Goal: Information Seeking & Learning: Learn about a topic

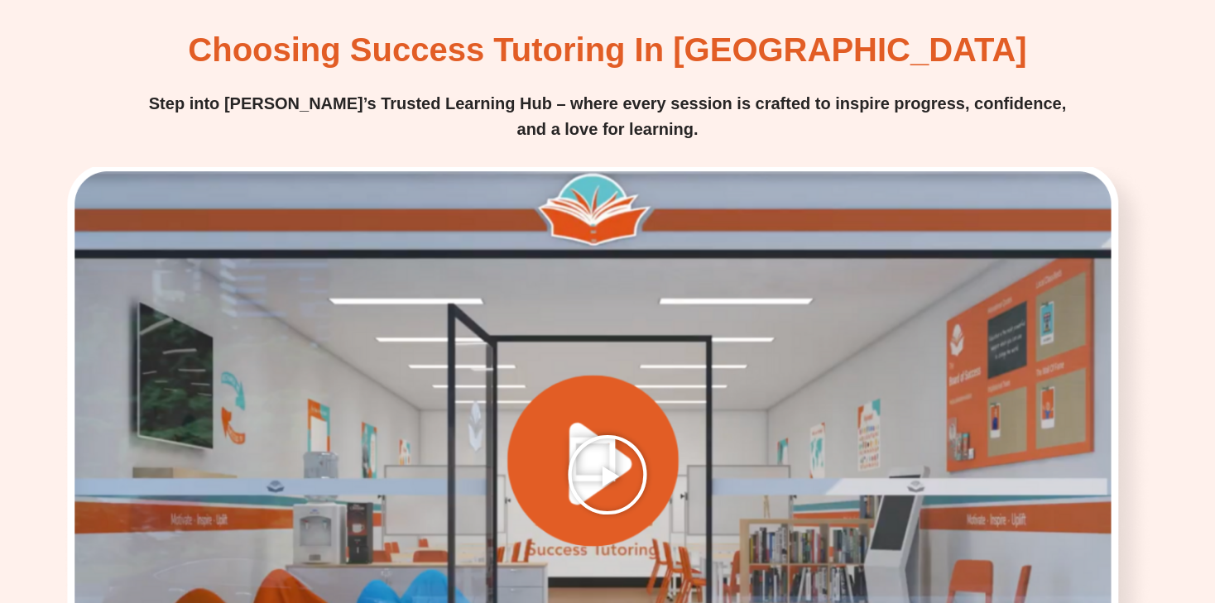
scroll to position [2064, 0]
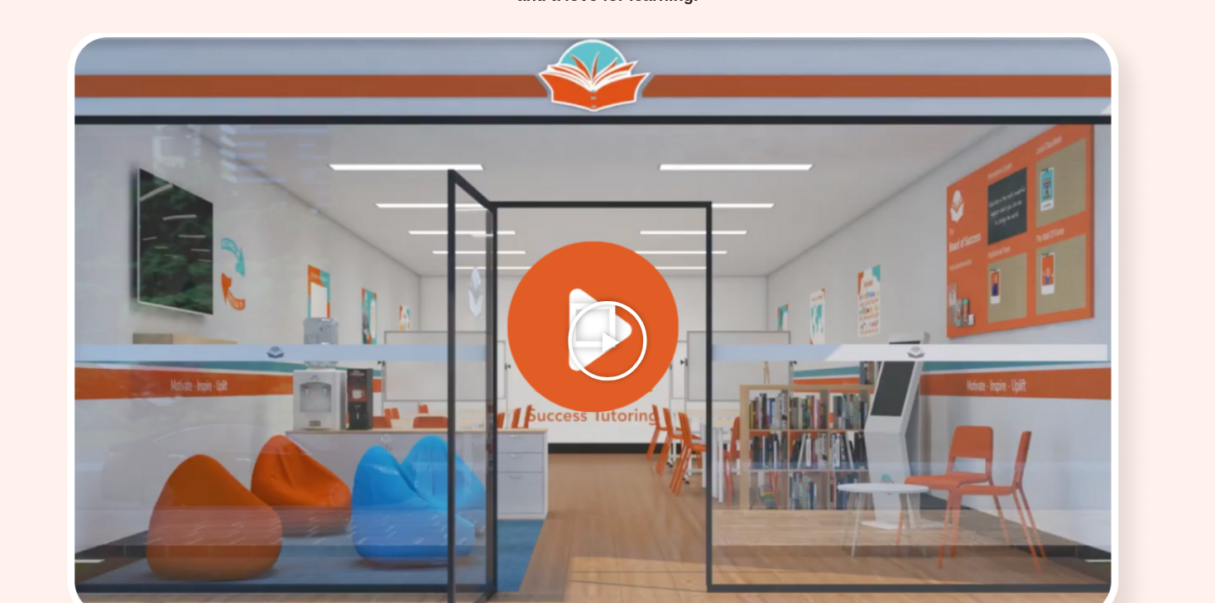
click at [594, 300] on icon "Play Video" at bounding box center [607, 341] width 83 height 83
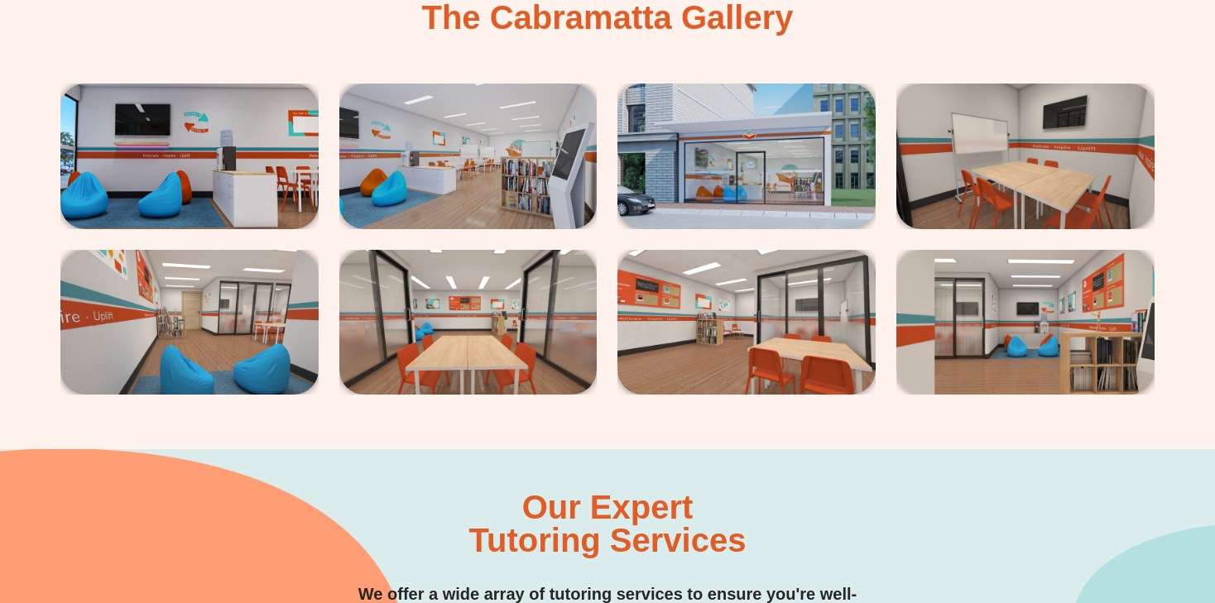
scroll to position [2816, 0]
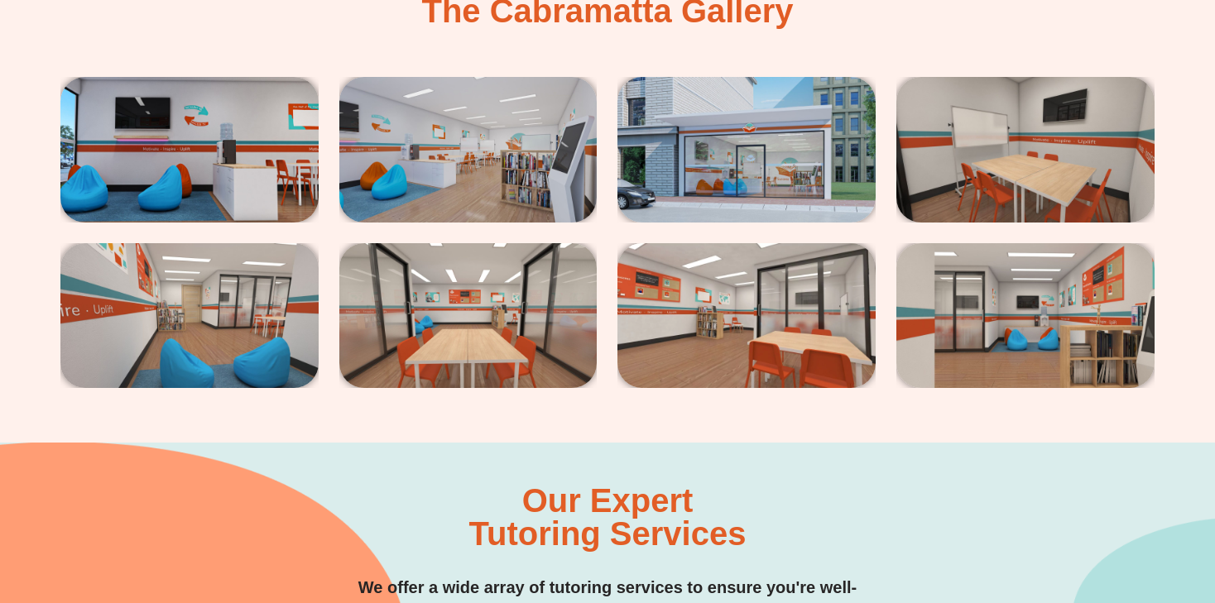
click at [226, 94] on img at bounding box center [189, 149] width 258 height 145
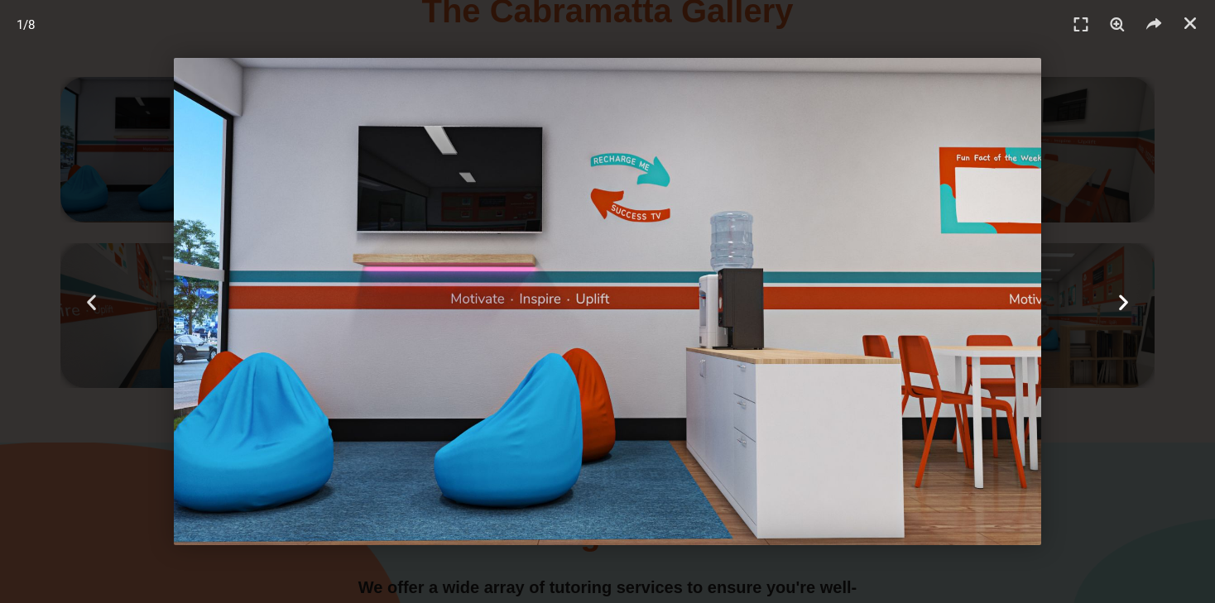
click at [1118, 300] on icon "Next slide" at bounding box center [1123, 301] width 21 height 21
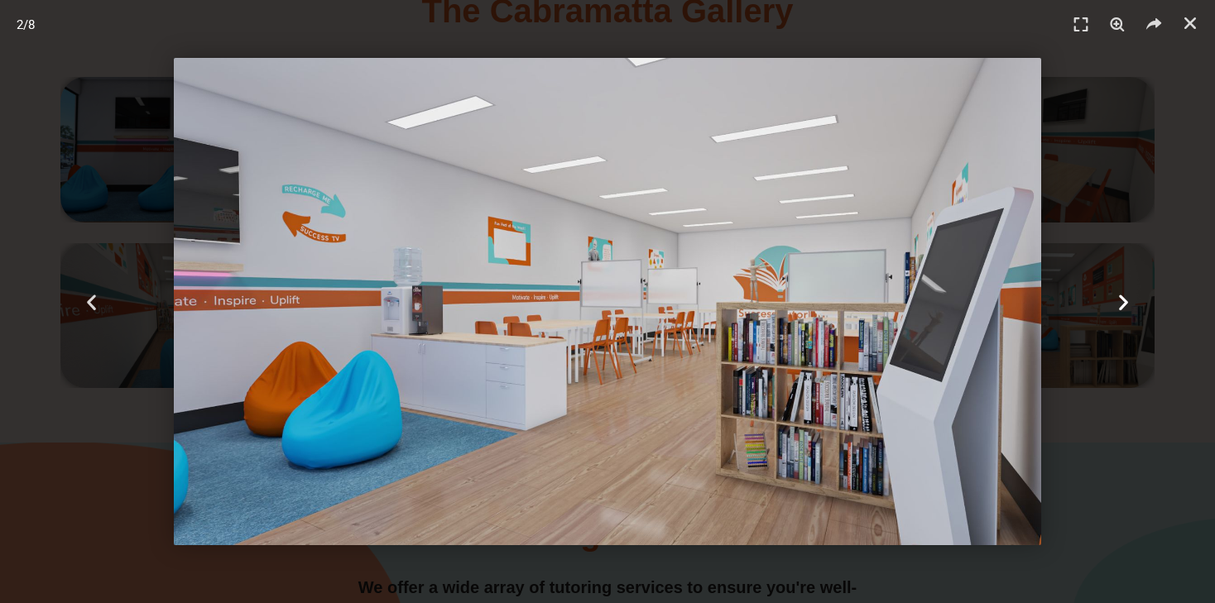
click at [1120, 299] on icon "Next slide" at bounding box center [1123, 301] width 21 height 21
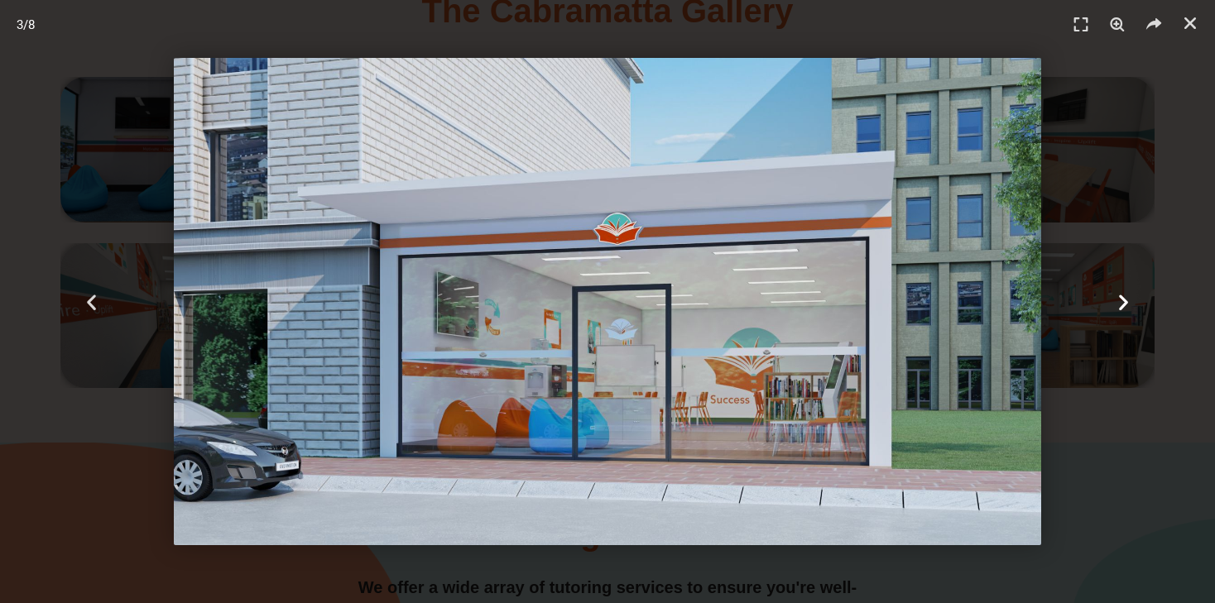
click at [1120, 299] on icon "Next slide" at bounding box center [1123, 301] width 21 height 21
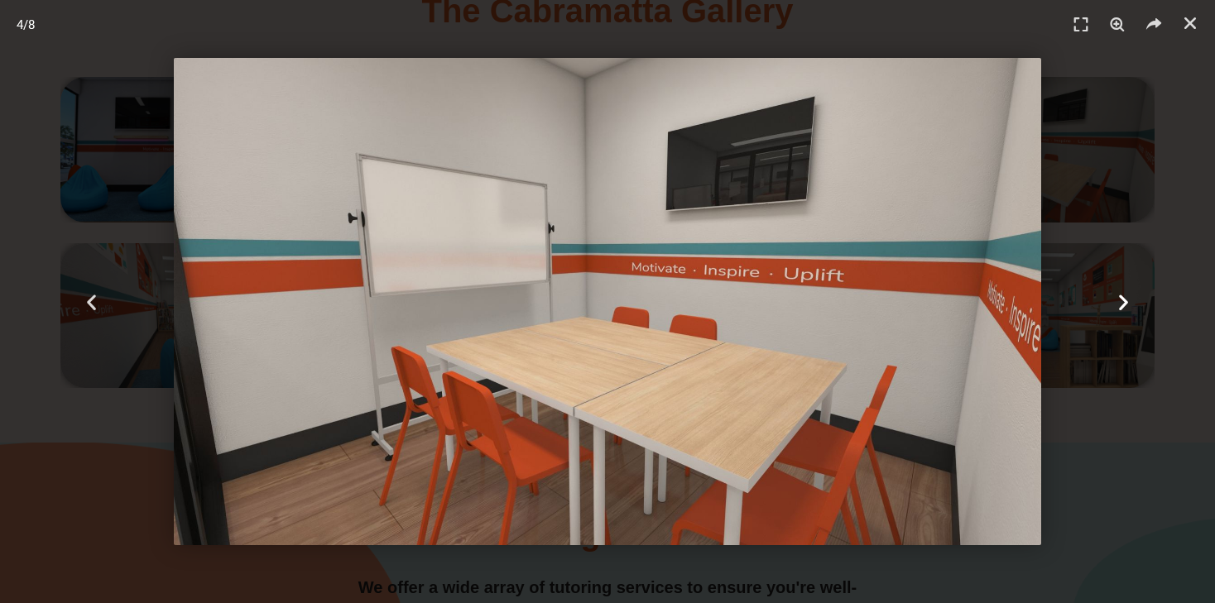
click at [1120, 299] on icon "Next slide" at bounding box center [1123, 301] width 21 height 21
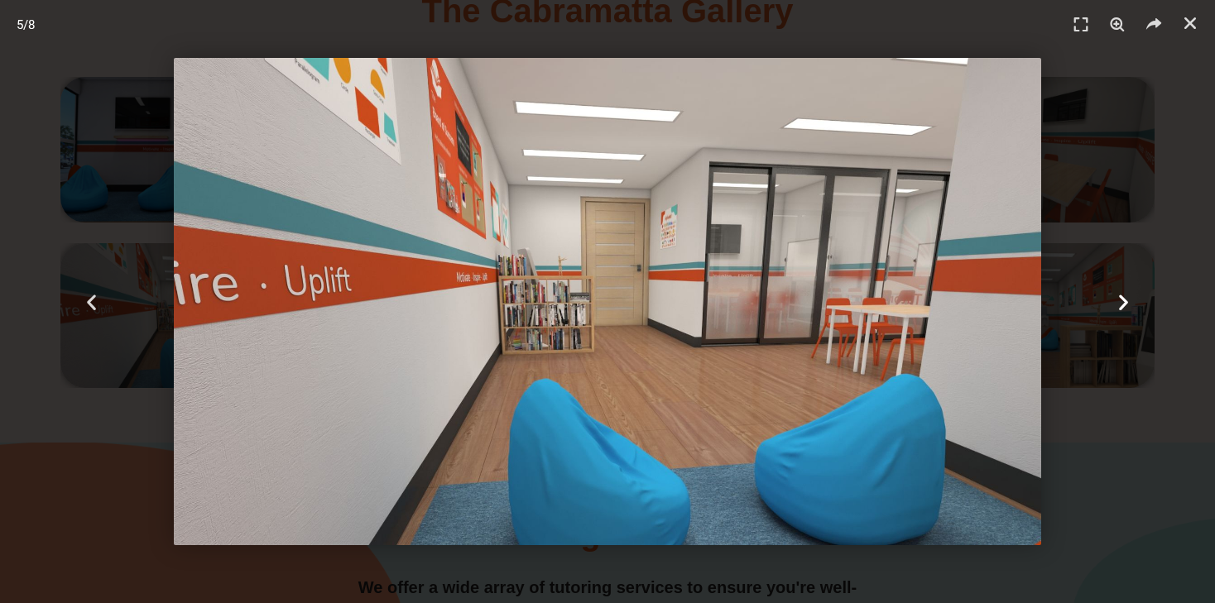
click at [1120, 299] on icon "Next slide" at bounding box center [1123, 301] width 21 height 21
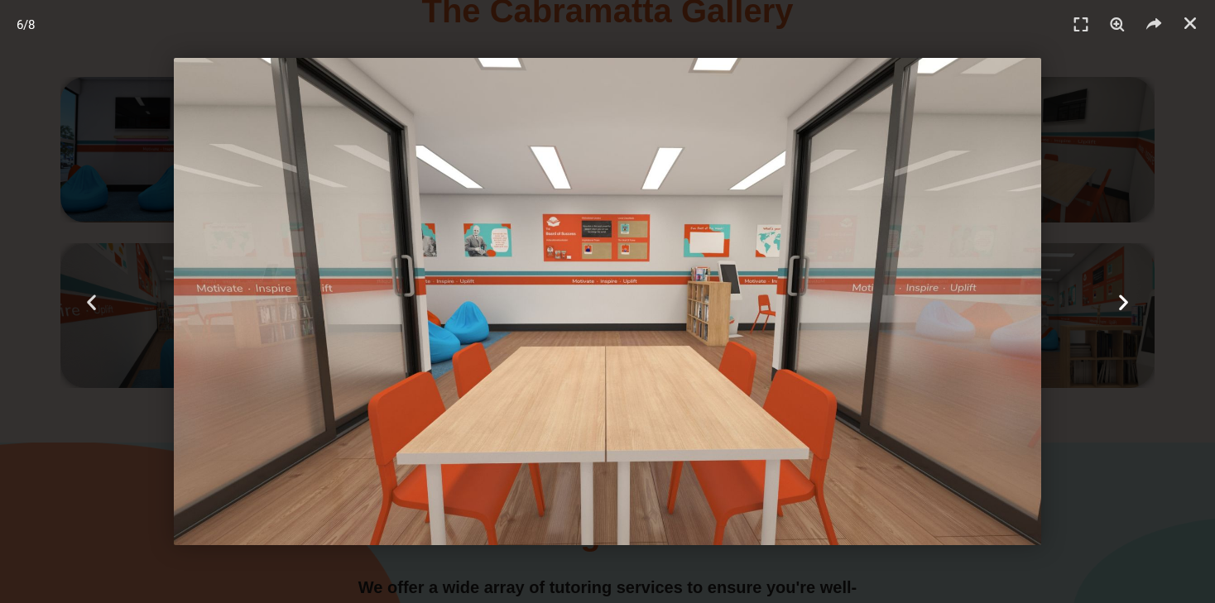
click at [1120, 299] on icon "Next slide" at bounding box center [1123, 301] width 21 height 21
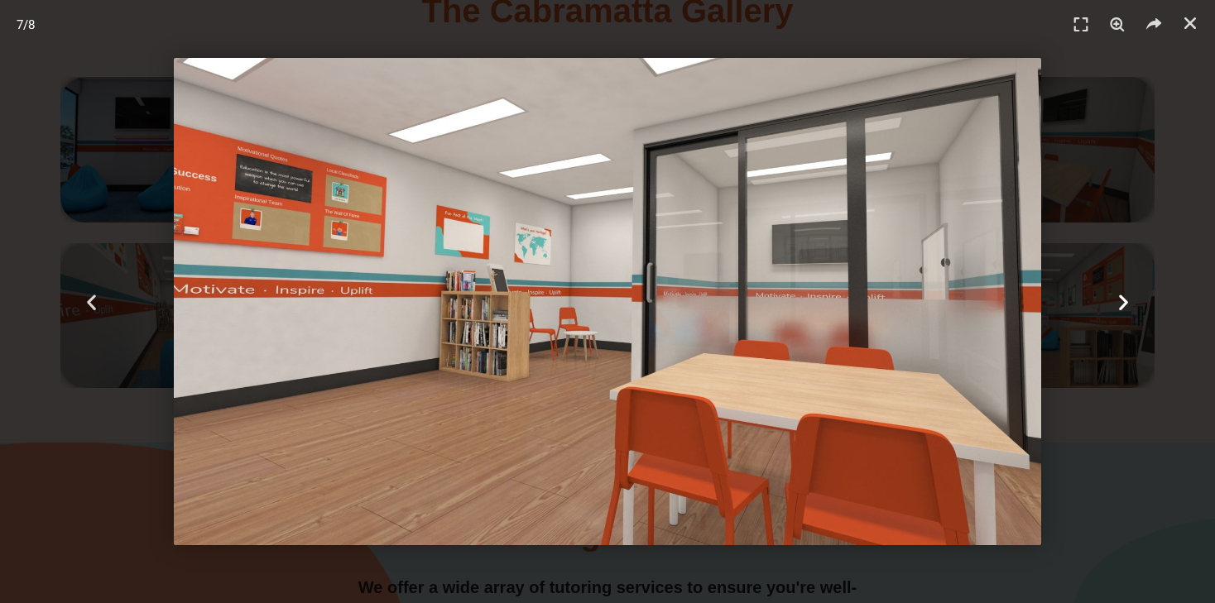
click at [1120, 299] on icon "Next slide" at bounding box center [1123, 301] width 21 height 21
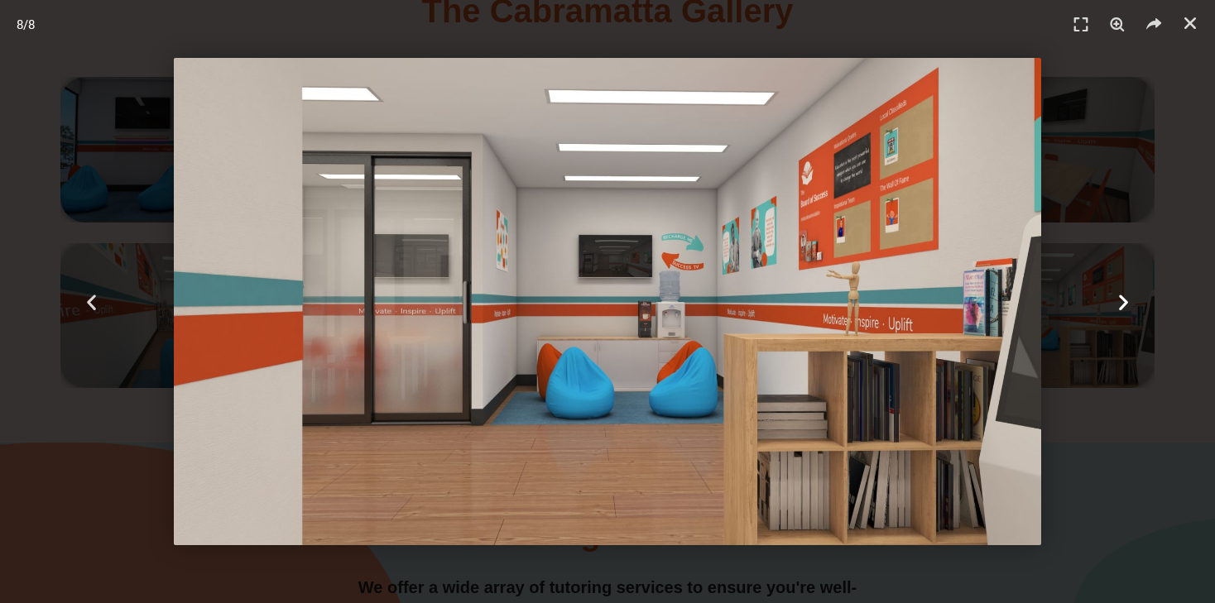
click at [1120, 299] on icon "Next slide" at bounding box center [1123, 301] width 21 height 21
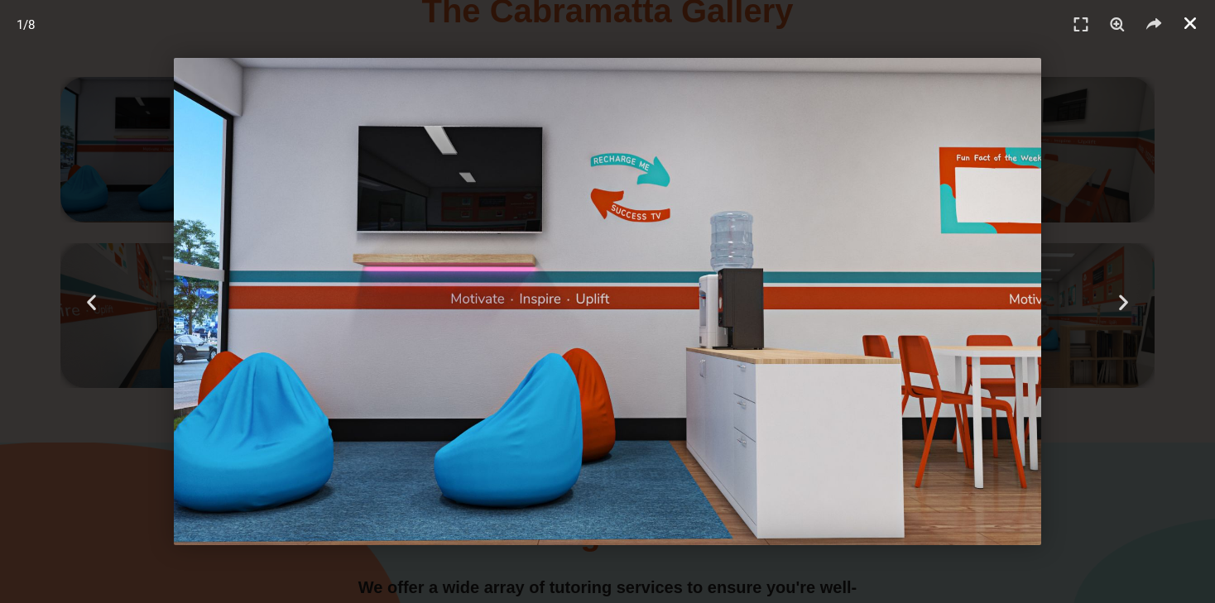
click at [1196, 26] on icon "Close (Esc)" at bounding box center [1190, 23] width 17 height 17
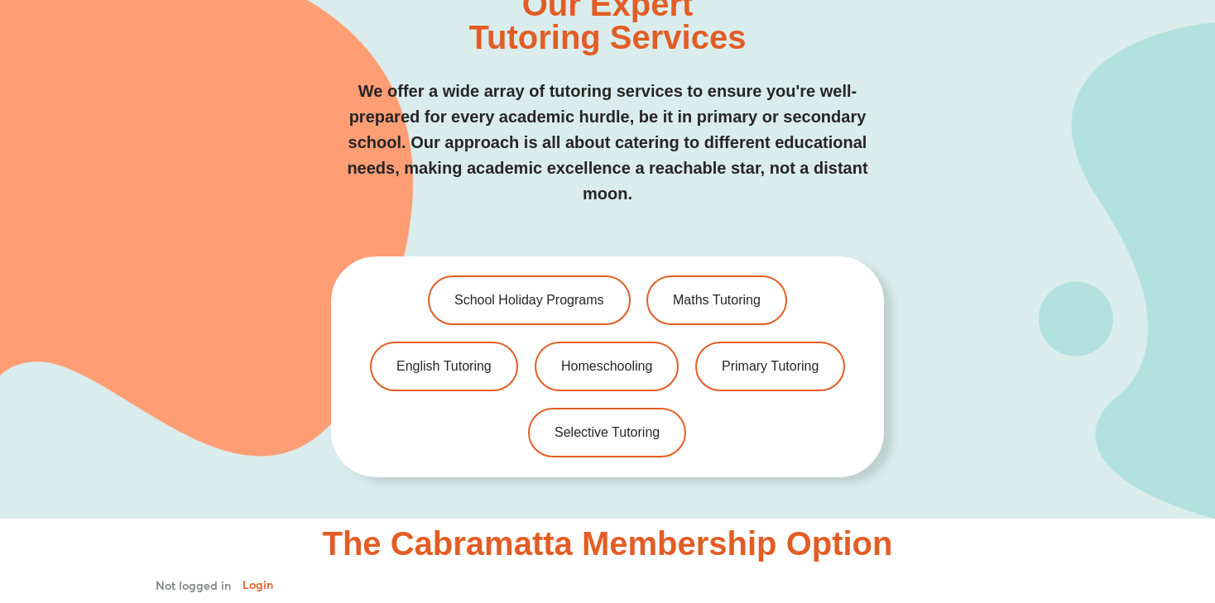
scroll to position [3325, 0]
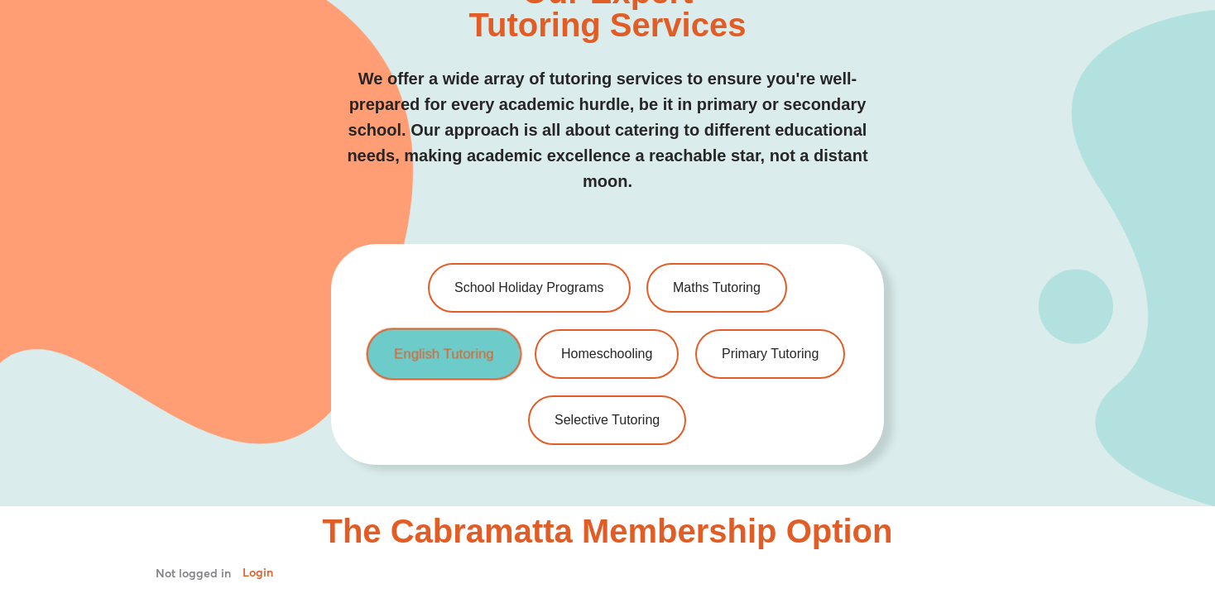
click at [481, 348] on span "English Tutoring" at bounding box center [443, 355] width 99 height 14
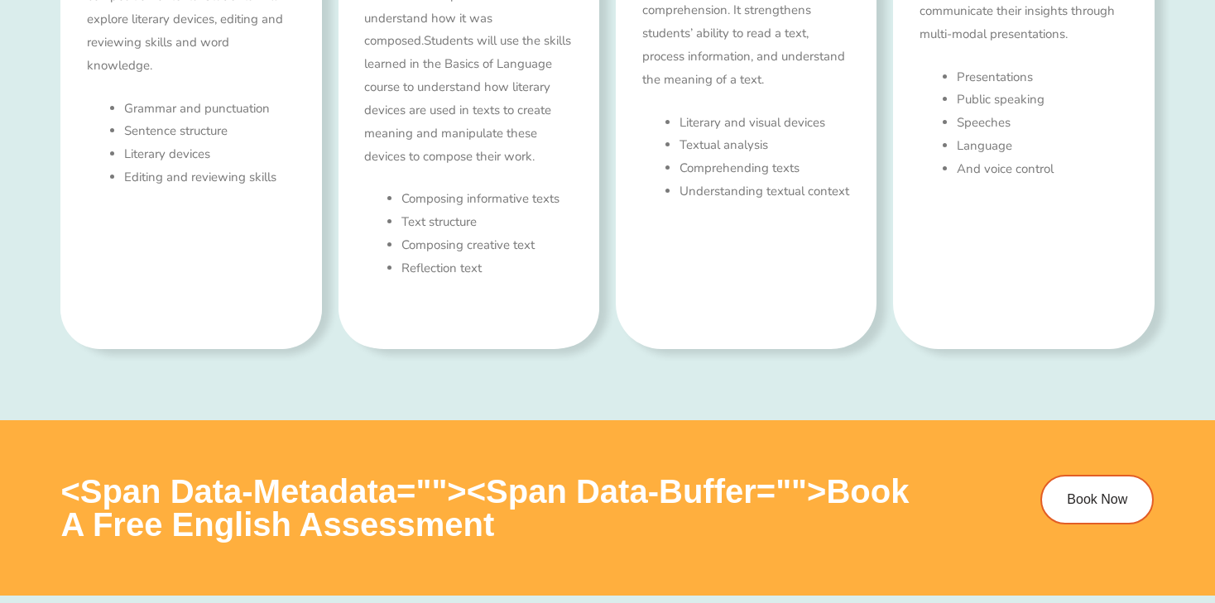
scroll to position [1186, 0]
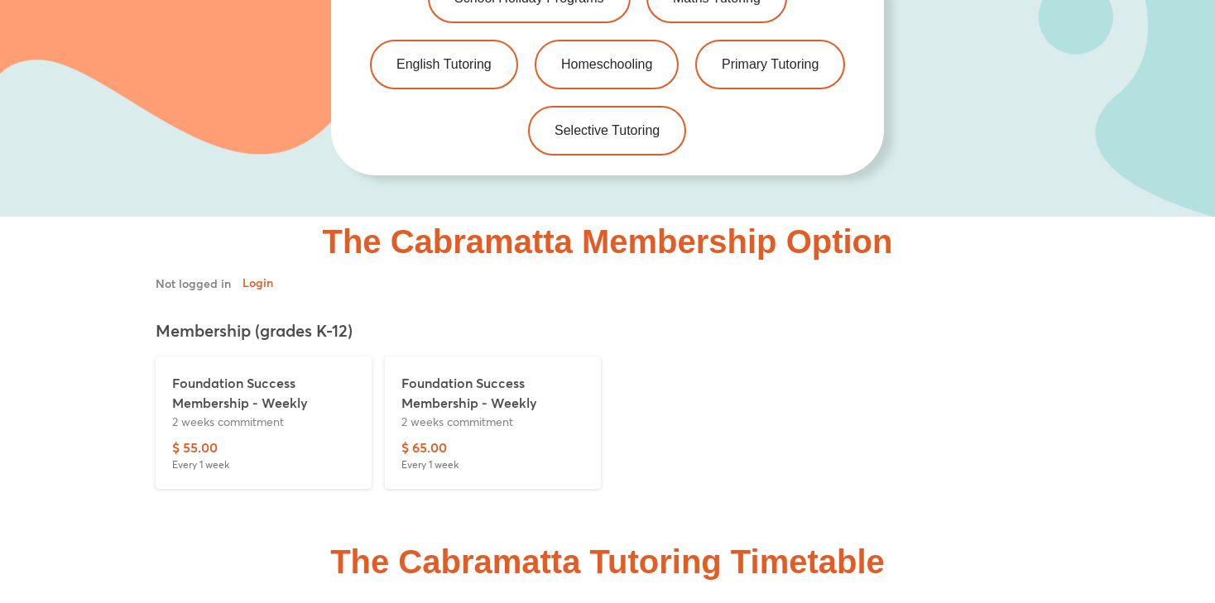
scroll to position [3456, 0]
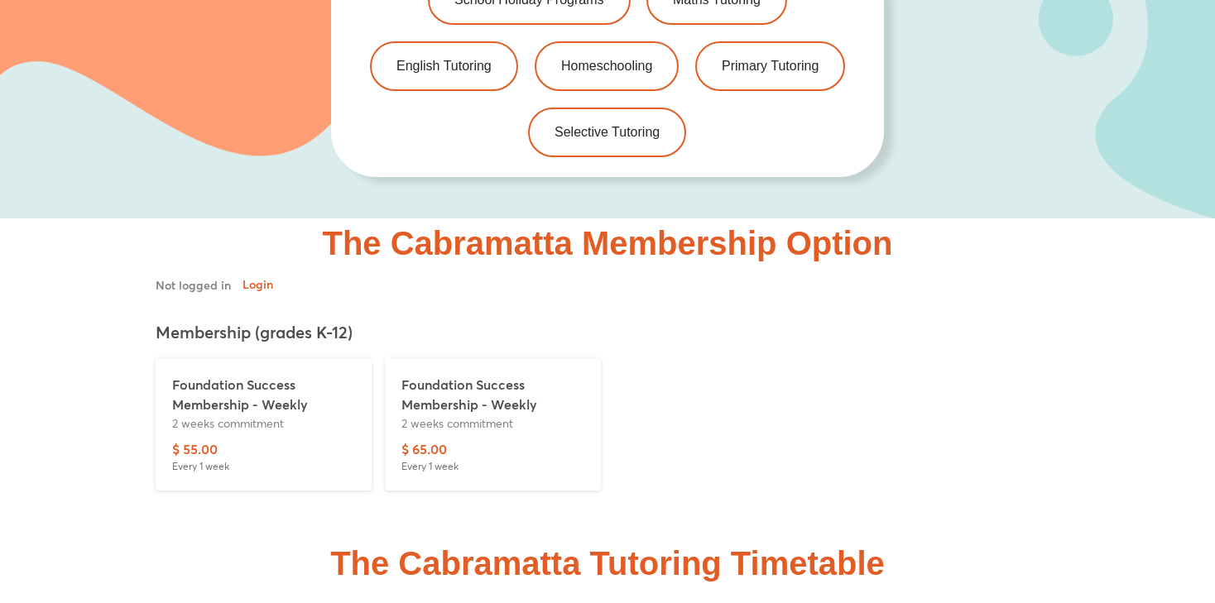
click at [216, 377] on p "Foundation Success Membership - Weekly" at bounding box center [263, 395] width 183 height 40
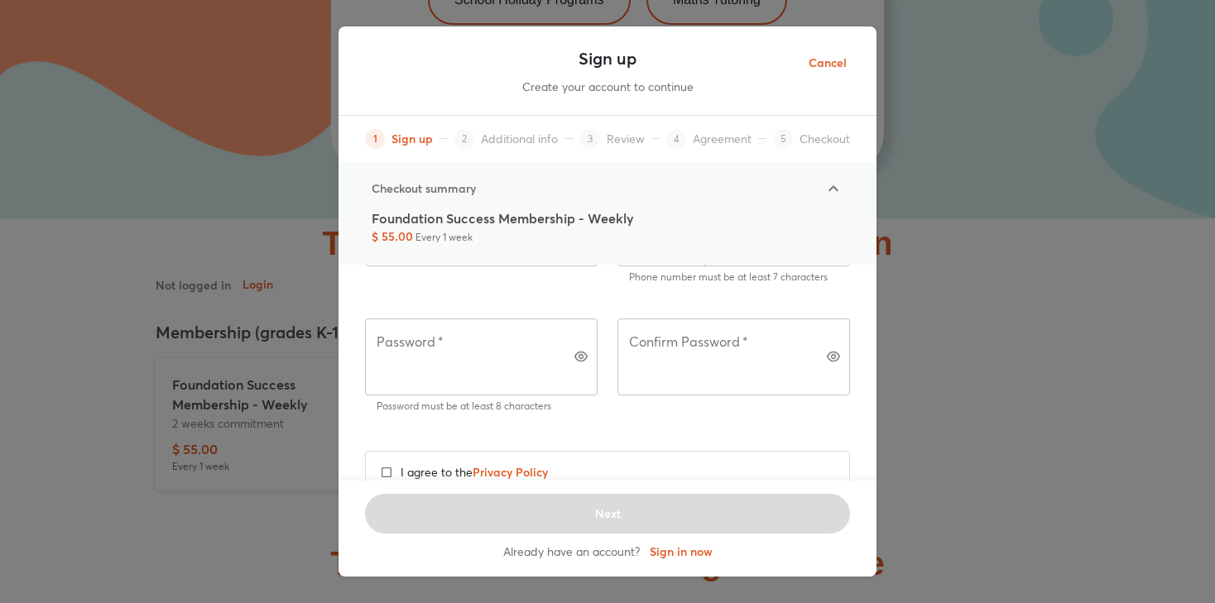
scroll to position [0, 0]
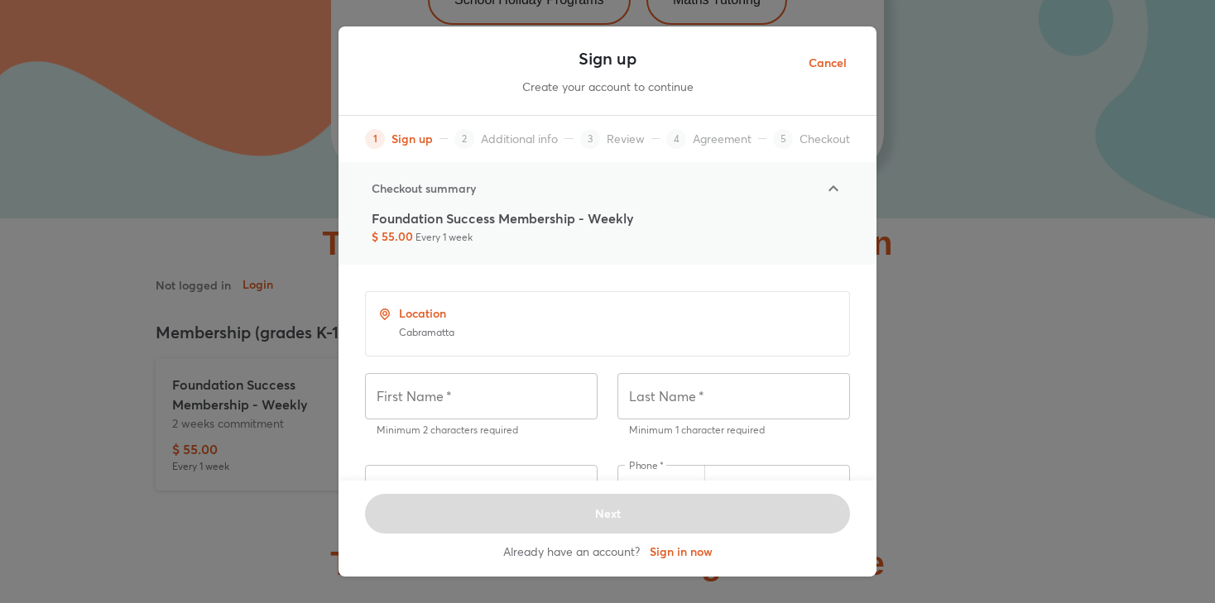
click at [833, 56] on span "Cancel" at bounding box center [828, 63] width 38 height 21
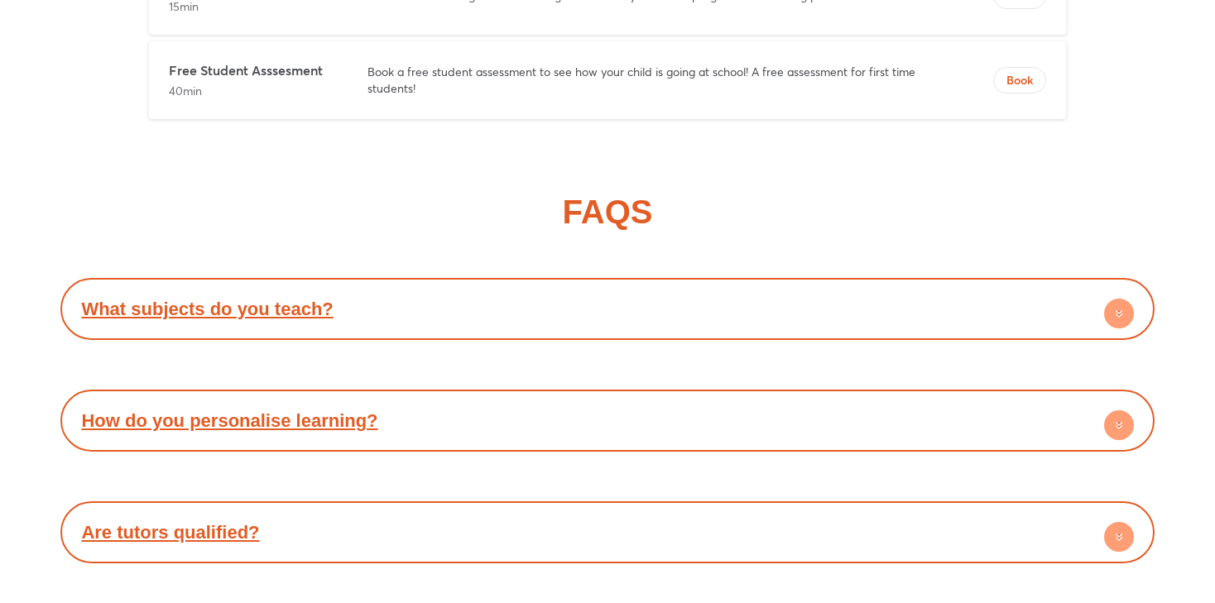
scroll to position [5726, 0]
click at [830, 287] on div "What subjects do you teach?" at bounding box center [607, 309] width 1077 height 46
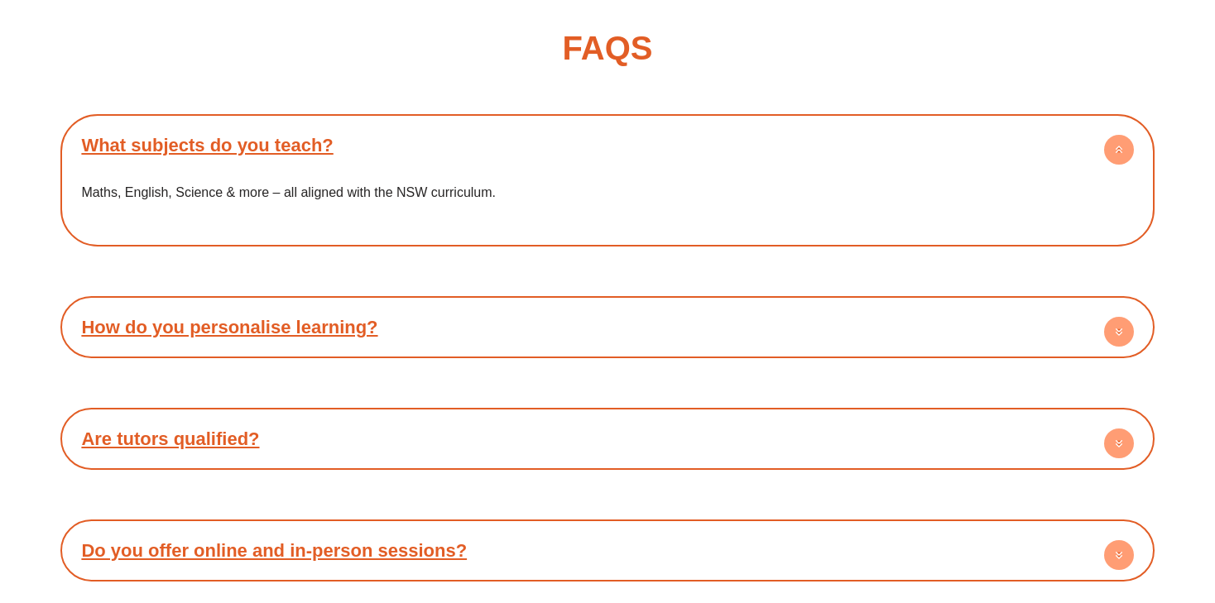
click at [756, 305] on div "How do you personalise learning?" at bounding box center [607, 328] width 1077 height 46
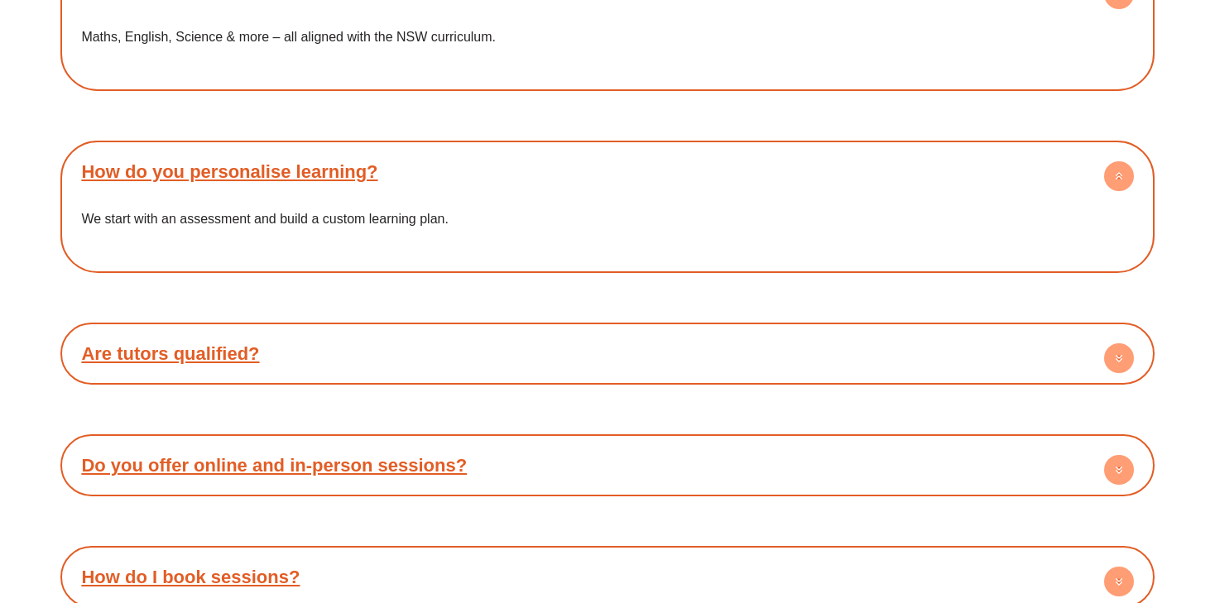
scroll to position [6045, 0]
click at [714, 330] on div "Are tutors qualified?" at bounding box center [607, 353] width 1077 height 46
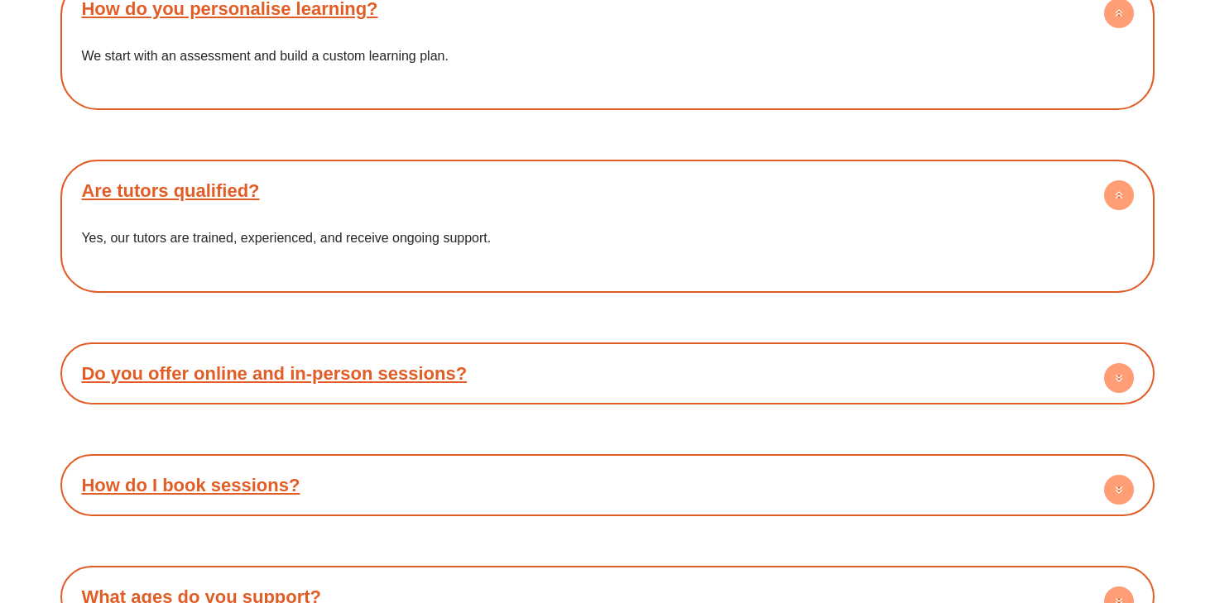
scroll to position [6213, 0]
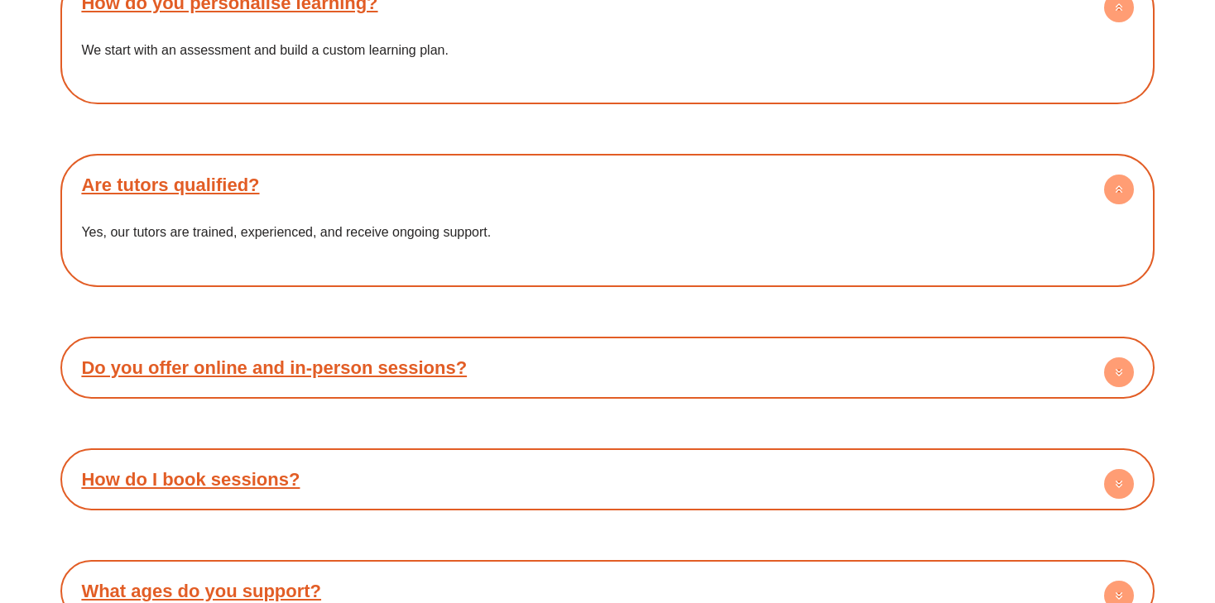
click at [670, 345] on div "Do you offer online and in-person sessions?" at bounding box center [607, 368] width 1077 height 46
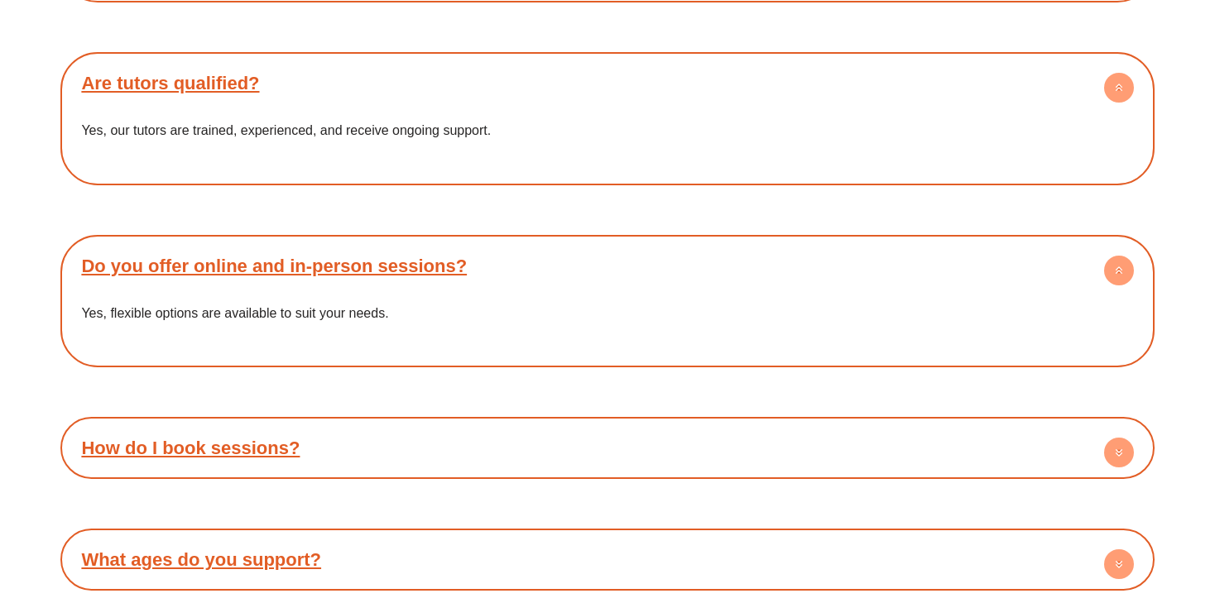
scroll to position [6313, 0]
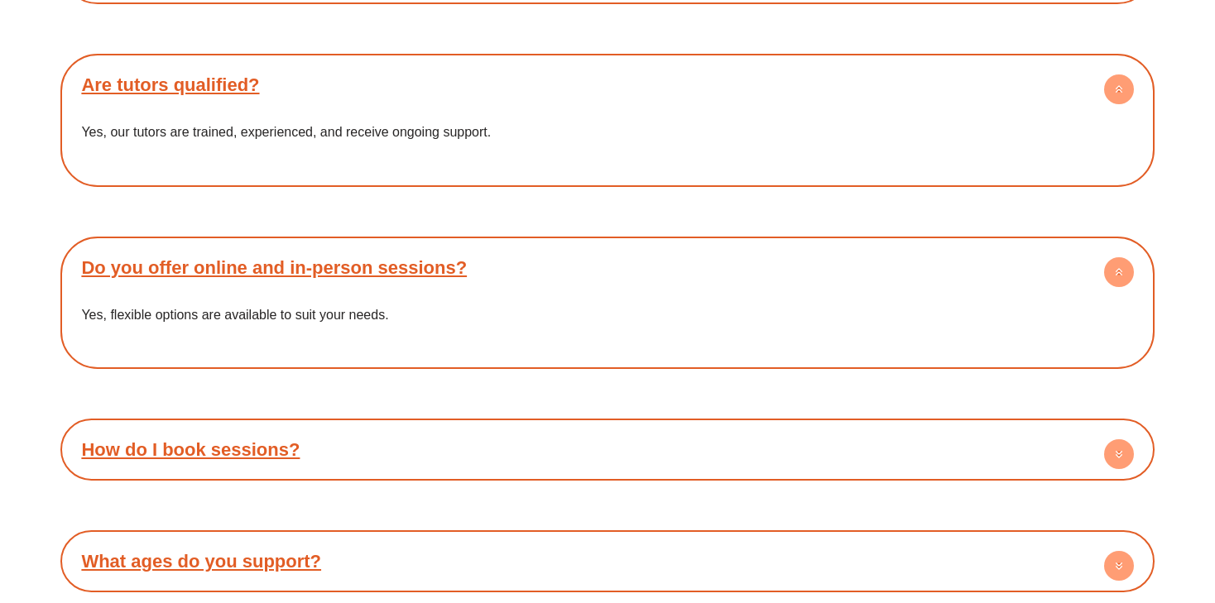
click at [220, 444] on div "How do I book sessions?" at bounding box center [607, 450] width 1077 height 46
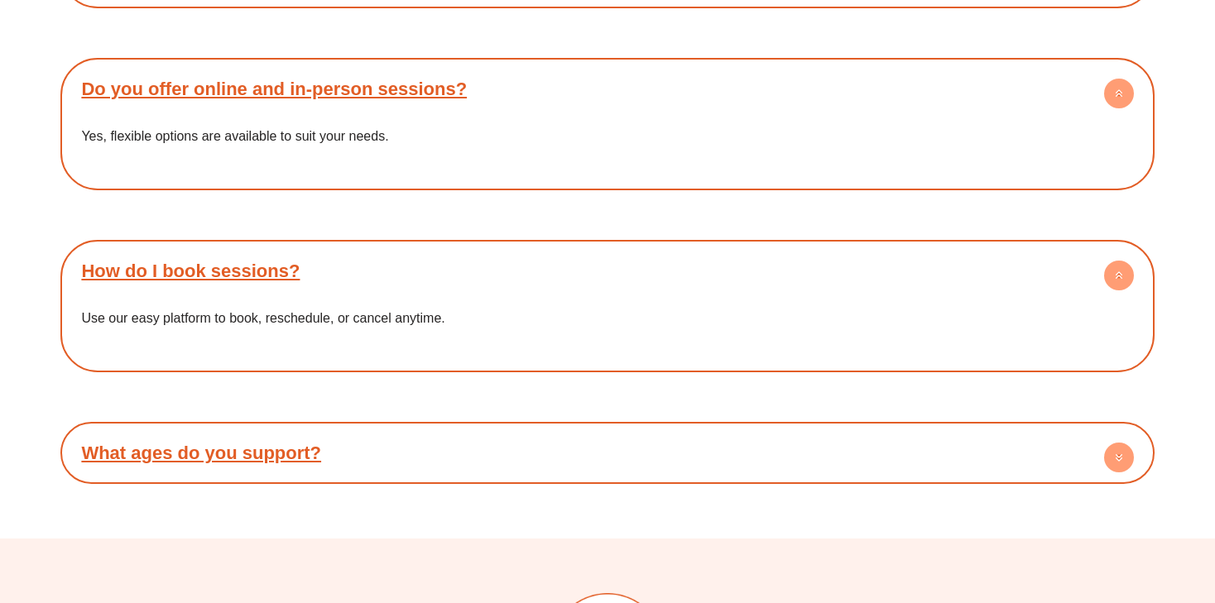
scroll to position [6493, 0]
click at [220, 430] on div "What ages do you support?" at bounding box center [607, 453] width 1077 height 46
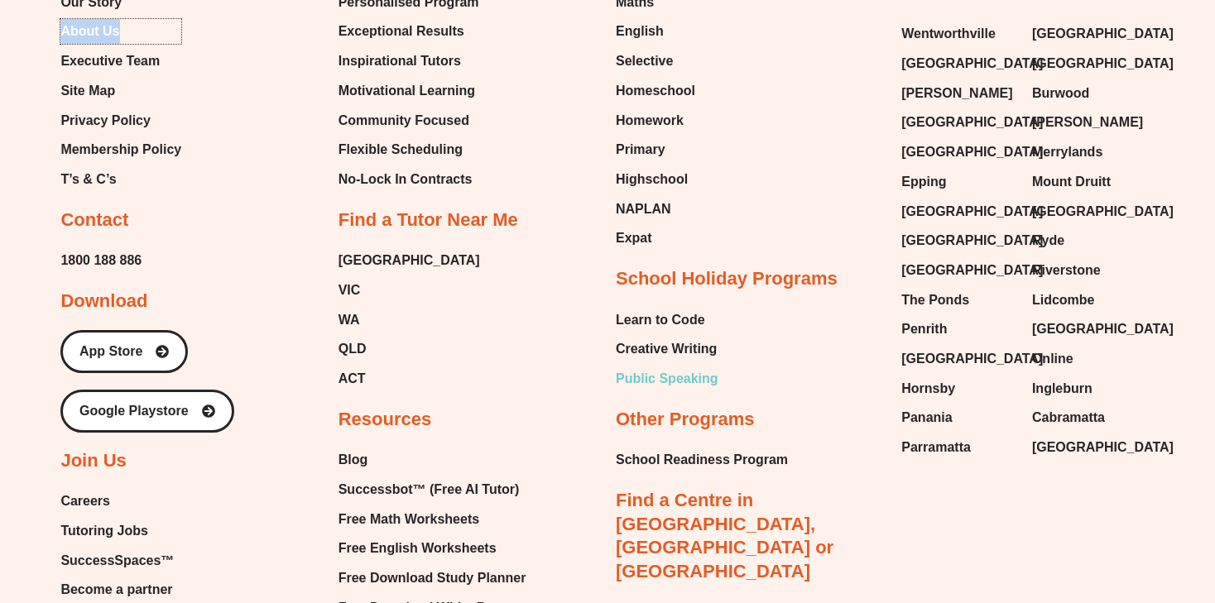
scroll to position [7532, 0]
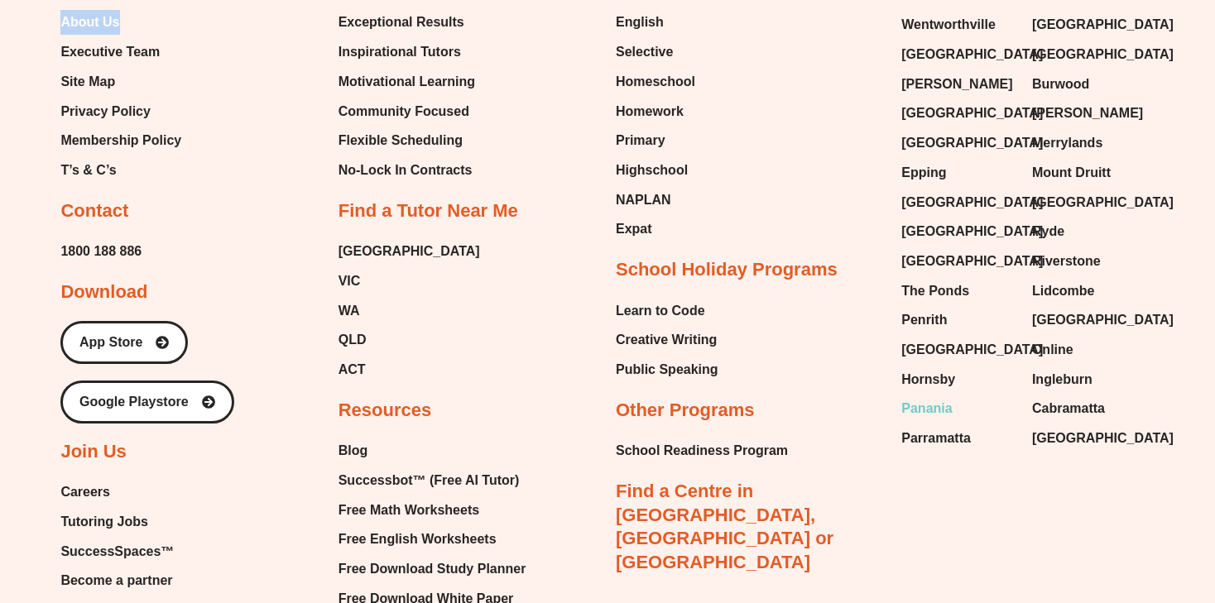
click at [937, 396] on span "Panania" at bounding box center [926, 408] width 50 height 25
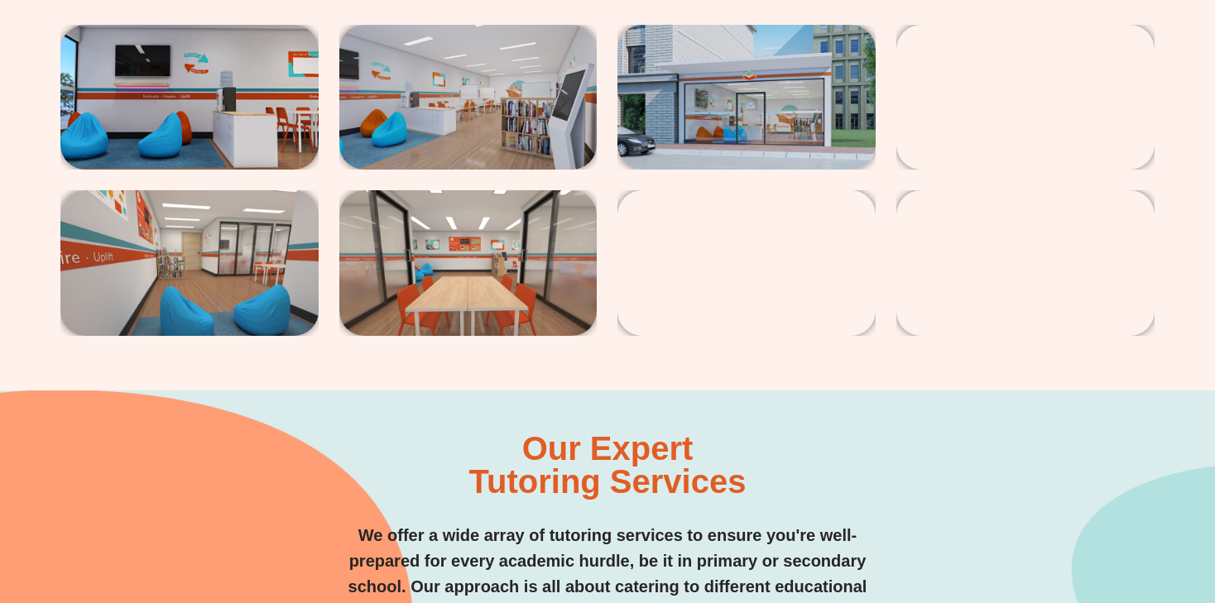
scroll to position [2949, 0]
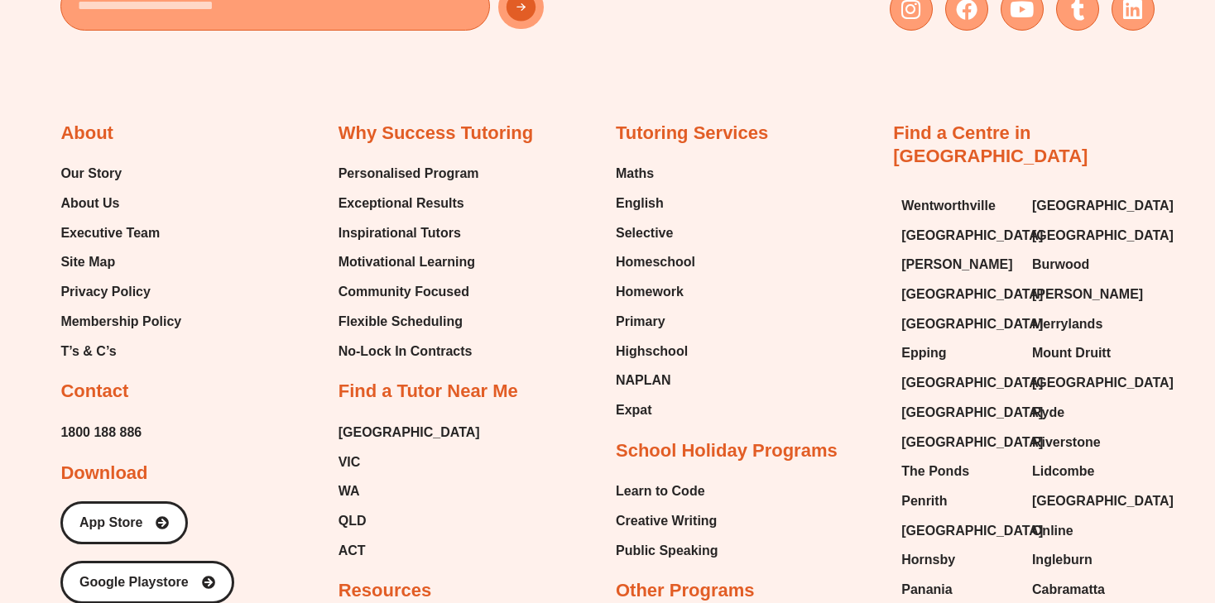
scroll to position [2309, 0]
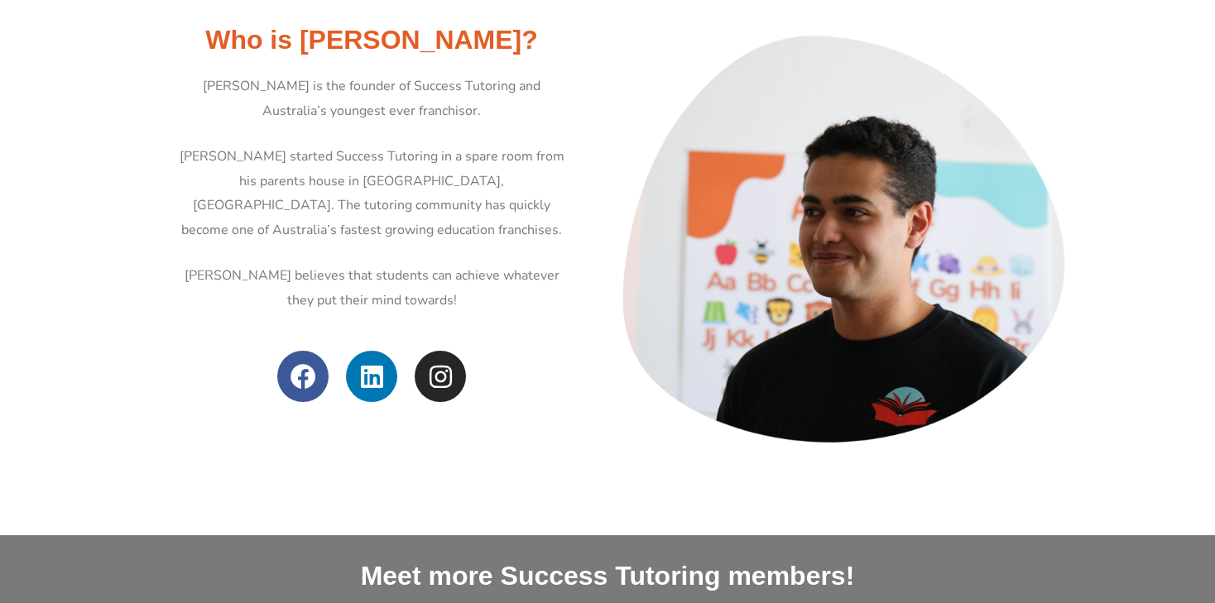
scroll to position [688, 0]
click at [445, 370] on icon at bounding box center [441, 376] width 26 height 26
